Goal: Task Accomplishment & Management: Use online tool/utility

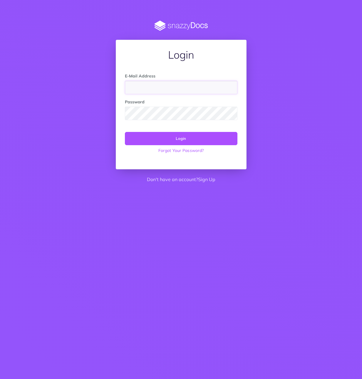
click at [142, 90] on input "email" at bounding box center [181, 88] width 113 height 14
type input "support@leapinc.co"
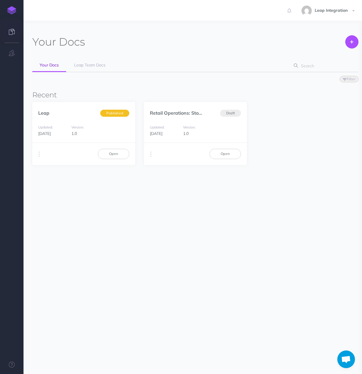
click at [146, 238] on section "Your Docs Create Import Your Docs Leap Team Docs Filter Status Published Drafts…" at bounding box center [193, 141] width 339 height 240
click at [45, 113] on link "Leap" at bounding box center [43, 113] width 11 height 6
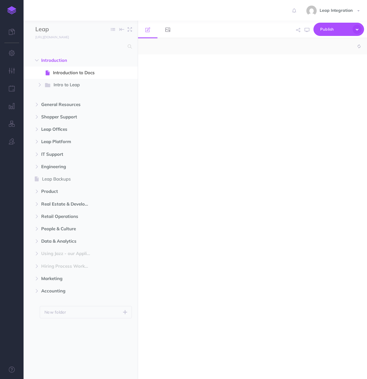
select select "null"
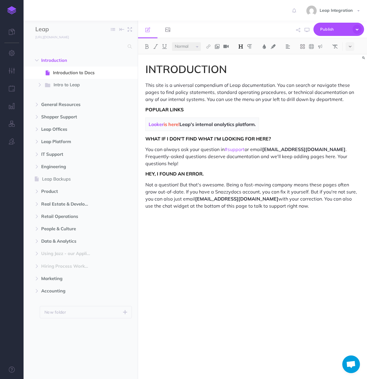
click at [92, 357] on ul "Introduction New folder Add a new folder inside this folder New page Add a new …" at bounding box center [81, 208] width 114 height 309
click at [37, 61] on icon "button" at bounding box center [37, 61] width 4 height 4
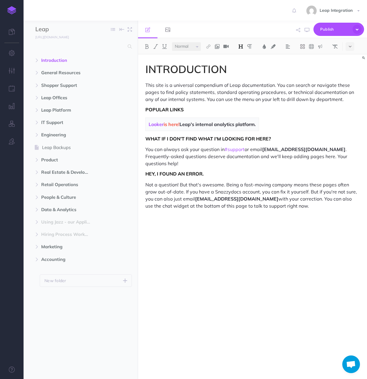
click at [93, 322] on ul "Introduction New folder Add a new folder inside this folder New page Add a new …" at bounding box center [81, 208] width 114 height 309
click at [79, 315] on ul "Introduction New folder Add a new folder inside this folder New page Add a new …" at bounding box center [81, 208] width 114 height 309
click at [65, 281] on p "New folder" at bounding box center [55, 280] width 22 height 6
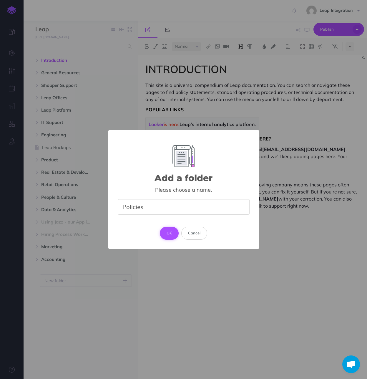
type input "Policies"
click at [166, 234] on button "OK" at bounding box center [169, 233] width 19 height 13
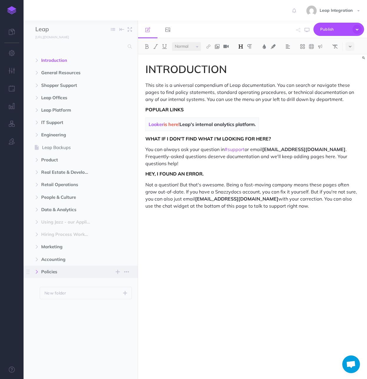
click at [37, 272] on icon "button" at bounding box center [37, 272] width 4 height 4
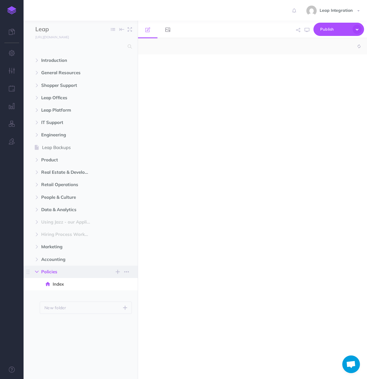
select select "null"
click at [168, 96] on div at bounding box center [252, 213] width 229 height 318
click at [242, 44] on img at bounding box center [240, 46] width 5 height 5
click at [241, 55] on button "H1" at bounding box center [240, 56] width 9 height 9
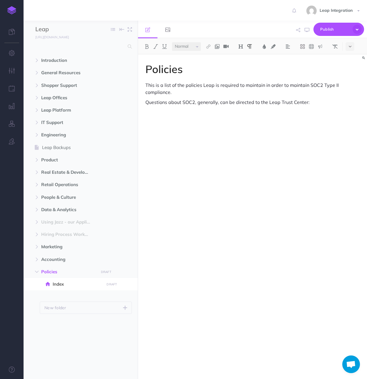
click at [320, 107] on div "Policies This is a list of the policies Leap is required to maintain in order t…" at bounding box center [252, 213] width 229 height 318
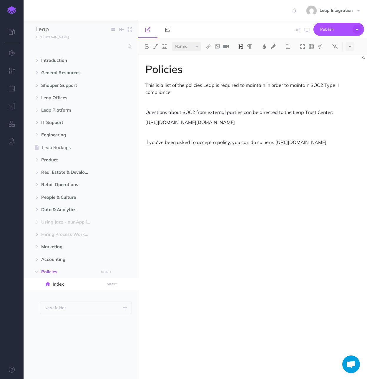
click at [162, 72] on h1 "Policies" at bounding box center [252, 69] width 214 height 12
click at [181, 73] on h1 "Leap Policy Packet (SOC2)" at bounding box center [252, 69] width 214 height 12
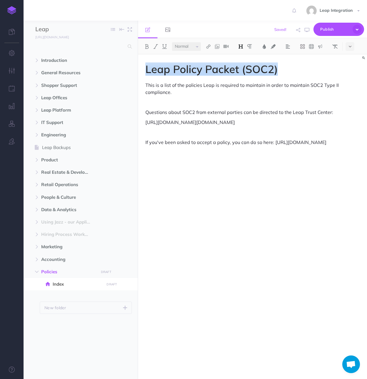
click at [181, 73] on h1 "Leap Policy Packet (SOC2)" at bounding box center [252, 69] width 214 height 12
copy h1 "Leap Policy Packet (SOC2)"
click at [127, 271] on icon "button" at bounding box center [126, 271] width 5 height 7
click at [115, 299] on link "Settings" at bounding box center [110, 302] width 44 height 10
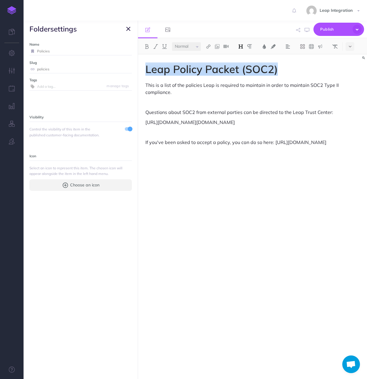
click at [50, 51] on input "Policies" at bounding box center [84, 51] width 95 height 8
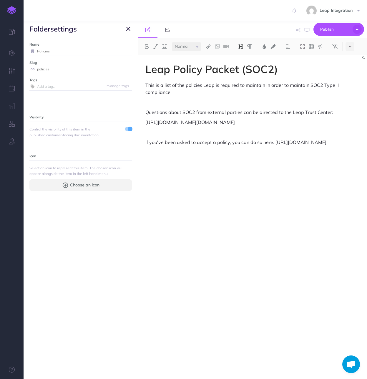
click at [50, 51] on input "Policies" at bounding box center [84, 51] width 95 height 8
paste input "Leap Policy Packet (SOC2)"
type input "Leap Policy Packet (SOC2)"
click at [121, 50] on small "Save" at bounding box center [125, 51] width 8 height 4
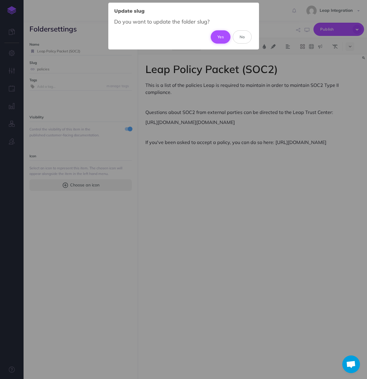
click at [227, 39] on button "Yes" at bounding box center [221, 36] width 20 height 13
type input "leap-policy-packet-soc2"
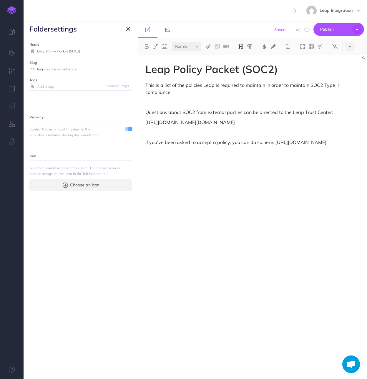
click at [240, 190] on div "Leap Policy Packet (SOC2) This is a list of the policies Leap is required to ma…" at bounding box center [252, 213] width 229 height 318
click at [353, 45] on button at bounding box center [349, 46] width 9 height 9
click at [291, 187] on div "Leap Policy Packet (SOC2) This is a list of the policies Leap is required to ma…" at bounding box center [252, 213] width 229 height 318
click at [350, 45] on icon at bounding box center [350, 46] width 3 height 4
click at [284, 258] on div "Leap Policy Packet (SOC2) This is a list of the policies Leap is required to ma…" at bounding box center [252, 213] width 229 height 318
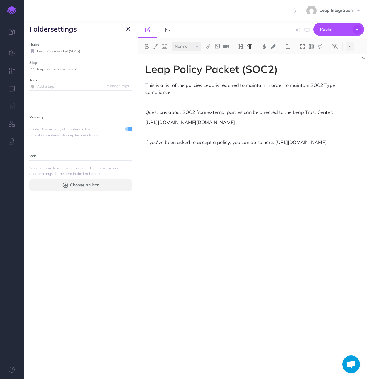
click at [219, 170] on div "Leap Policy Packet (SOC2) This is a list of the policies Leap is required to ma…" at bounding box center [252, 213] width 229 height 318
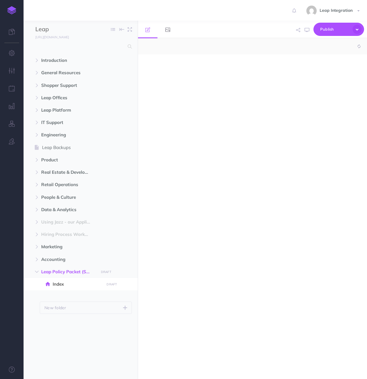
select select "null"
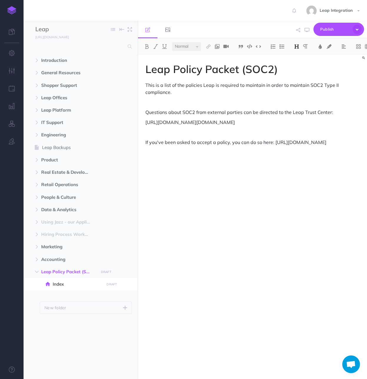
click at [219, 162] on p at bounding box center [252, 162] width 214 height 7
click at [352, 48] on button at bounding box center [349, 46] width 9 height 9
click at [217, 210] on div "Leap Policy Packet (SOC2) This is a list of the policies Leap is required to ma…" at bounding box center [252, 213] width 229 height 318
click at [165, 171] on div "Leap Policy Packet (SOC2) This is a list of the policies Leap is required to ma…" at bounding box center [252, 213] width 229 height 318
click at [125, 272] on icon "button" at bounding box center [126, 271] width 5 height 7
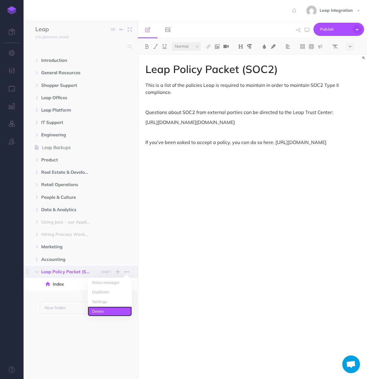
click at [115, 311] on link "Delete" at bounding box center [110, 311] width 44 height 10
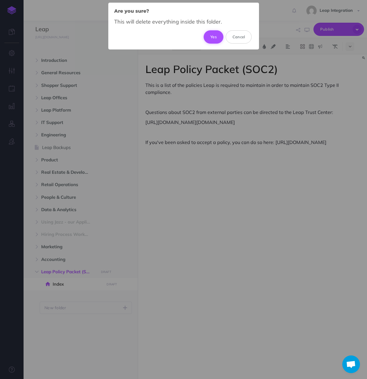
click at [215, 36] on button "Yes" at bounding box center [214, 36] width 20 height 13
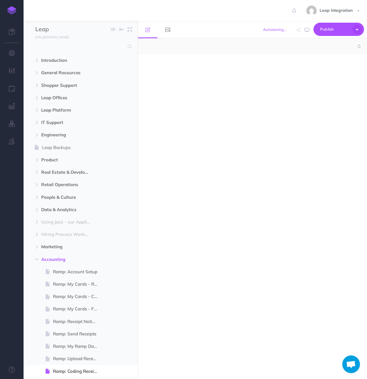
select select "null"
